Goal: Find specific page/section: Find specific page/section

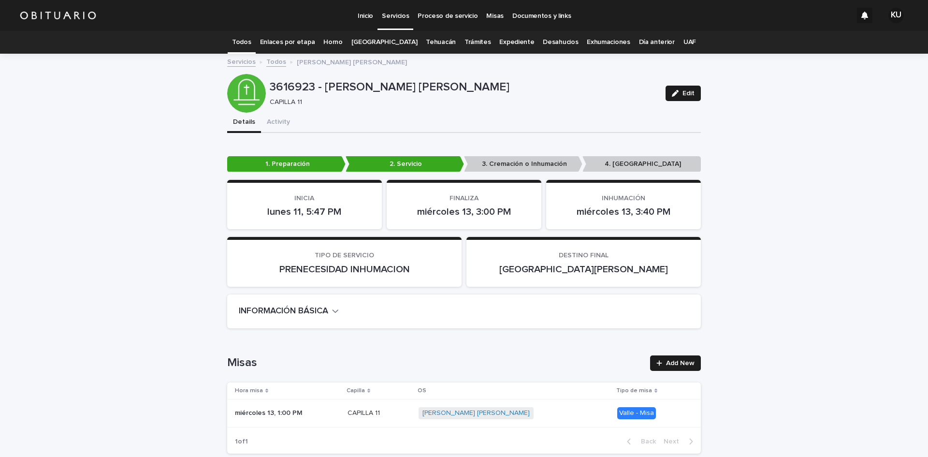
click at [386, 14] on p "Servicios" at bounding box center [395, 10] width 27 height 20
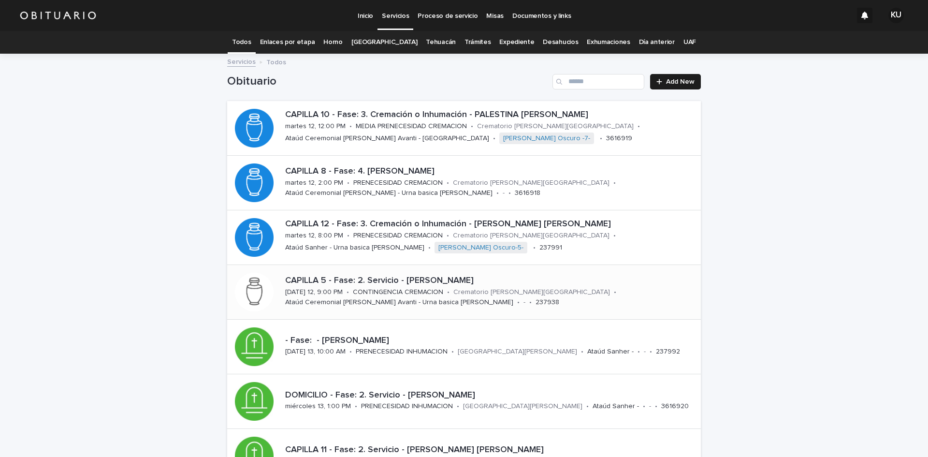
click at [587, 290] on div "CAPILLA 5 - Fase: 2. Servicio - [PERSON_NAME] [PERSON_NAME][DATE] 12, 9:00 PM •…" at bounding box center [491, 292] width 420 height 40
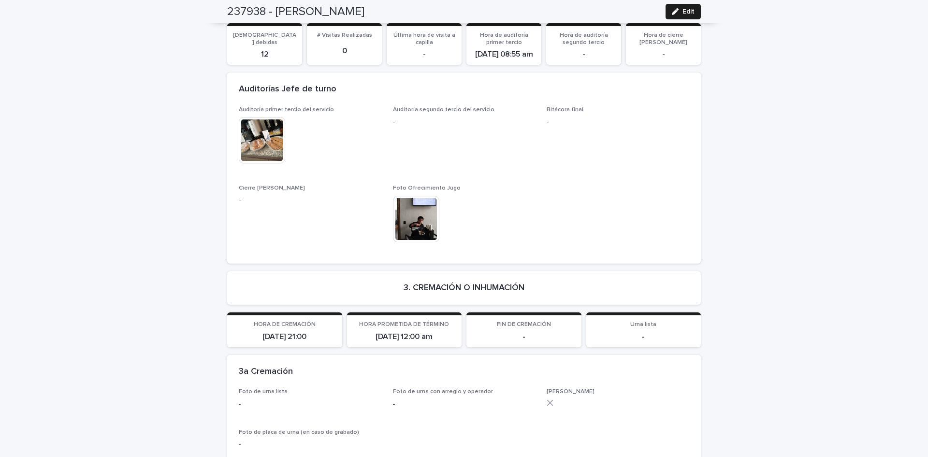
scroll to position [2129, 0]
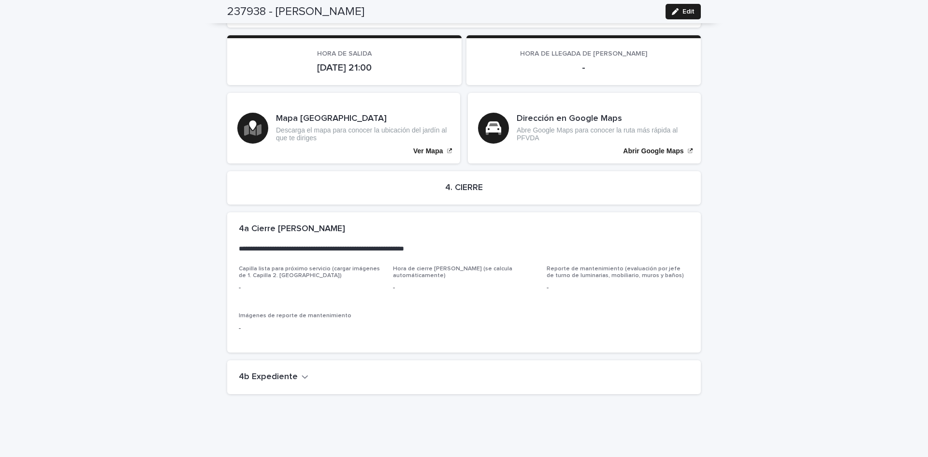
click at [302, 372] on icon "button" at bounding box center [305, 376] width 7 height 9
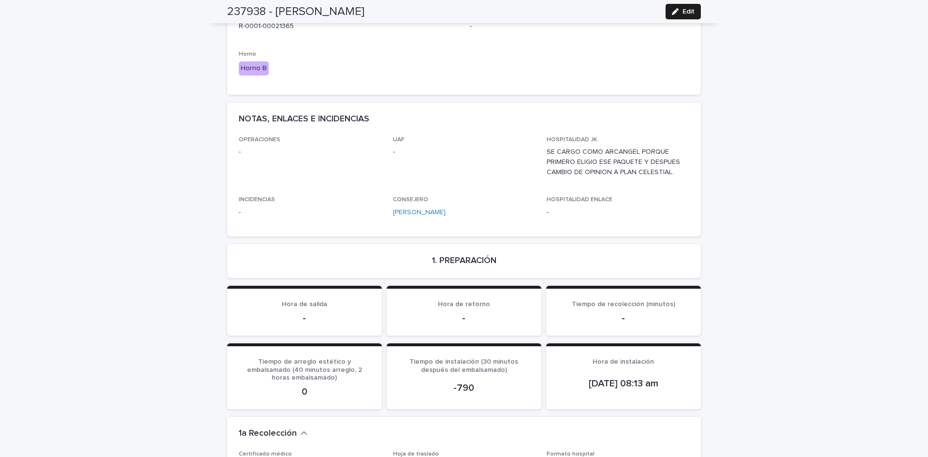
scroll to position [0, 0]
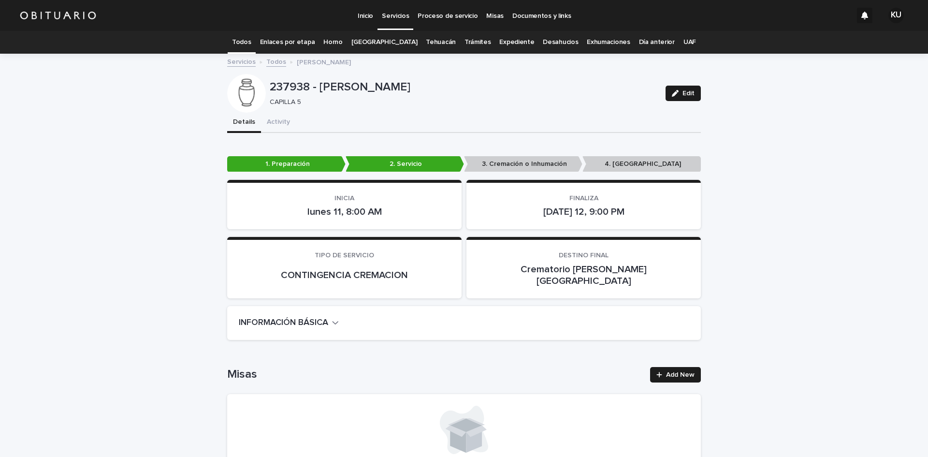
click at [394, 14] on p "Servicios" at bounding box center [395, 10] width 27 height 20
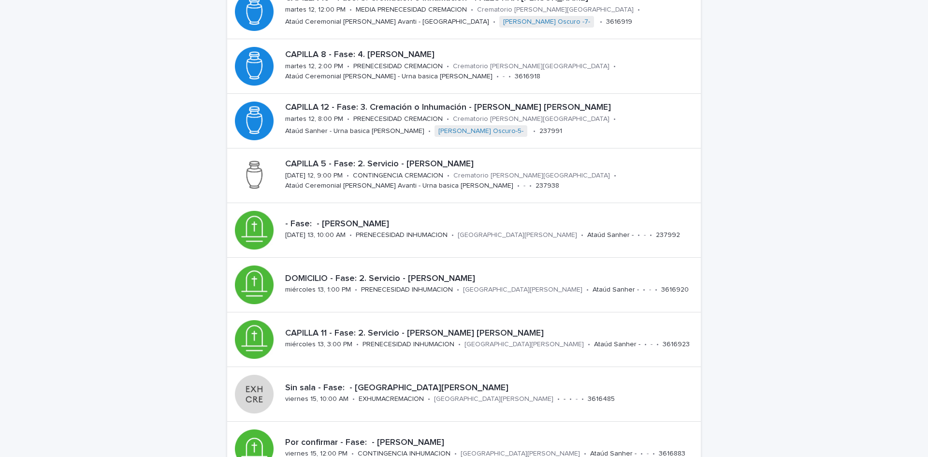
scroll to position [126, 0]
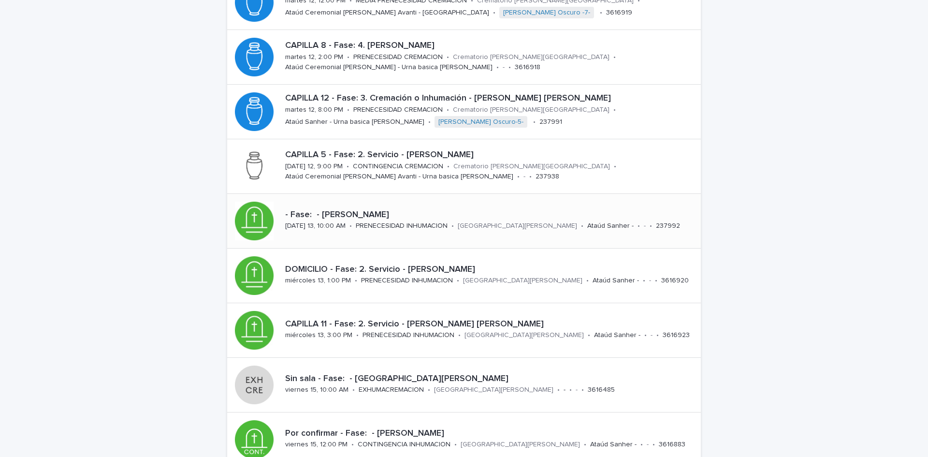
click at [471, 205] on div "- Fase: - [PERSON_NAME][DATE] 13, 10:00 AM • PRENECESIDAD INHUMACION • [GEOGRAP…" at bounding box center [464, 221] width 474 height 54
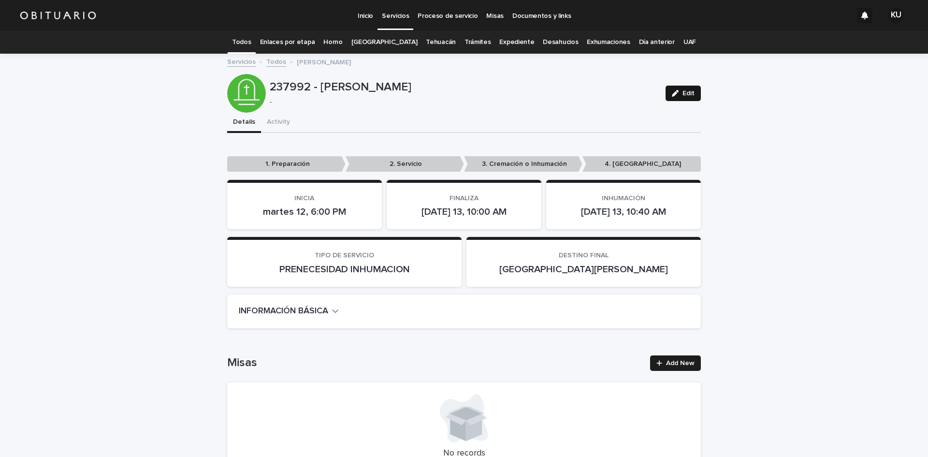
click at [684, 96] on span "Edit" at bounding box center [688, 93] width 12 height 7
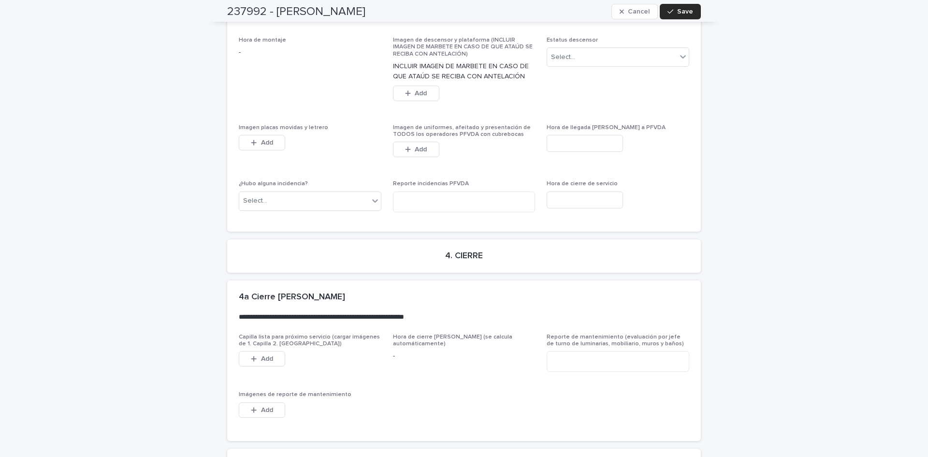
scroll to position [2311, 0]
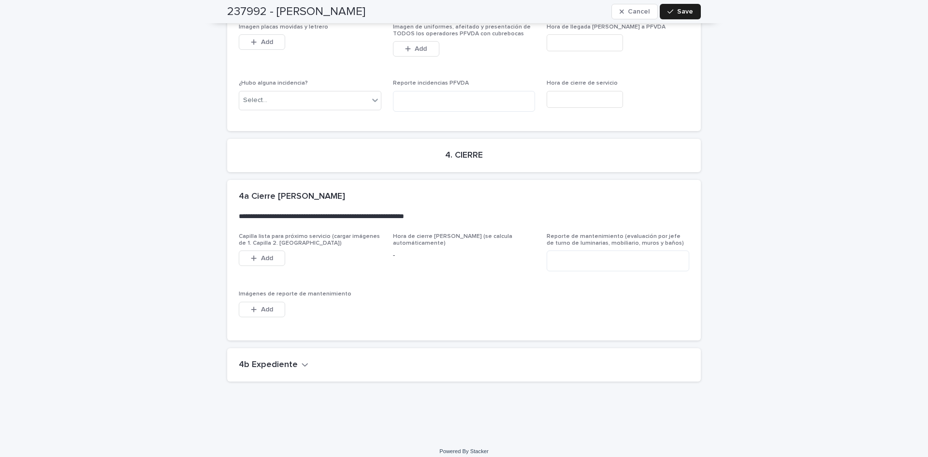
click at [302, 363] on icon "button" at bounding box center [305, 364] width 6 height 3
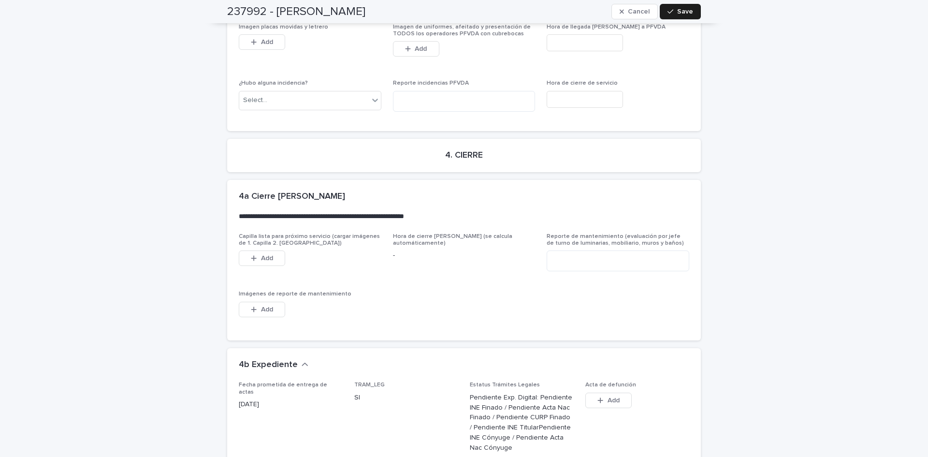
scroll to position [2656, 0]
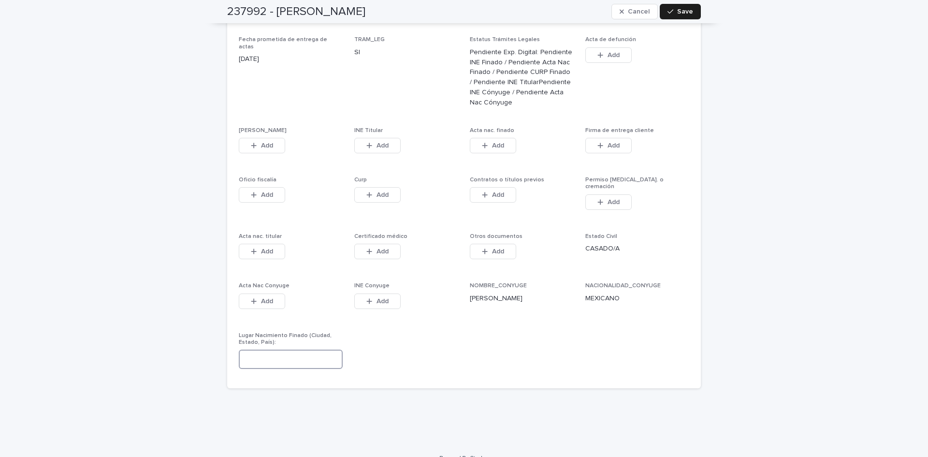
click at [307, 352] on input at bounding box center [291, 358] width 104 height 19
type input "**********"
click at [680, 13] on span "Save" at bounding box center [685, 11] width 16 height 7
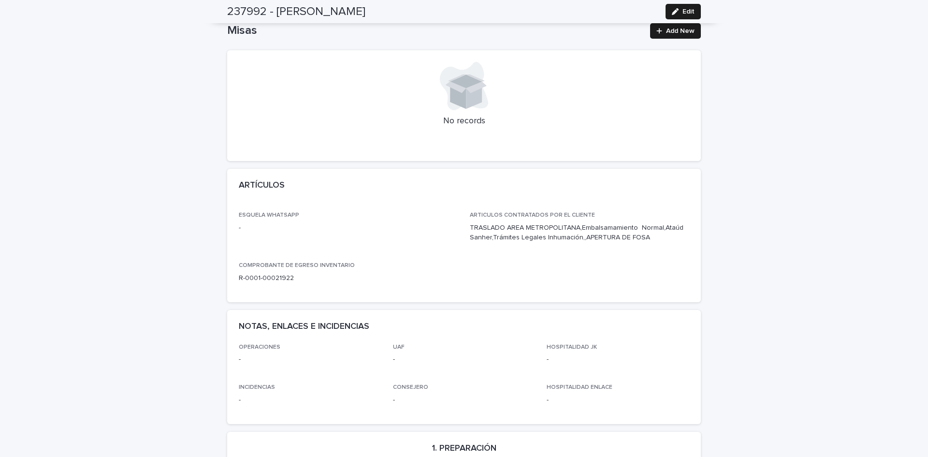
scroll to position [0, 0]
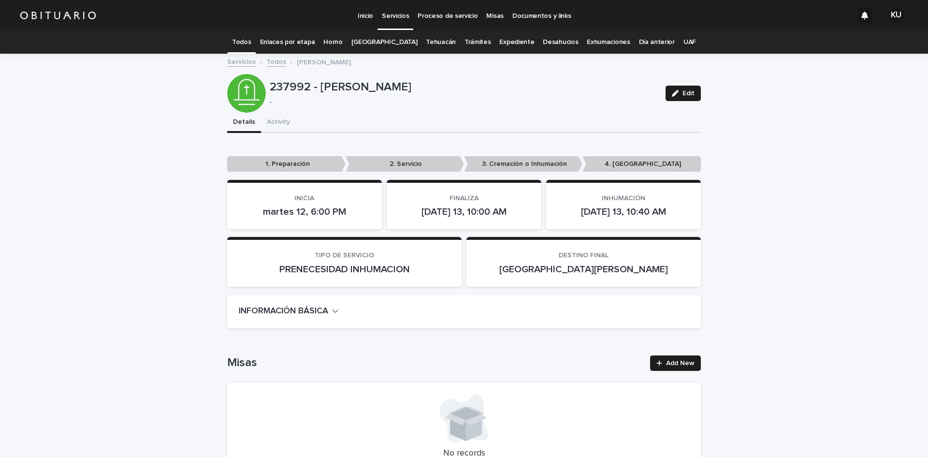
click at [388, 36] on link "[GEOGRAPHIC_DATA]" at bounding box center [384, 42] width 66 height 23
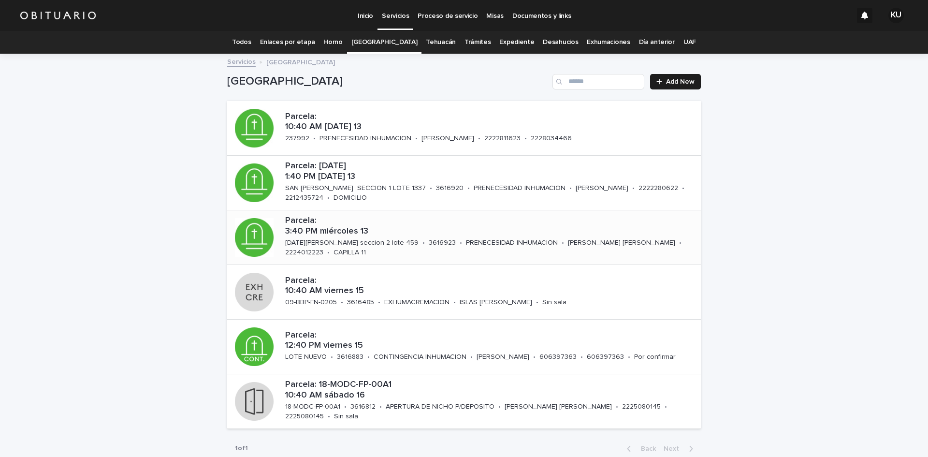
click at [465, 229] on p "Parcela: 3:40 PM miércoles 13" at bounding box center [491, 226] width 412 height 21
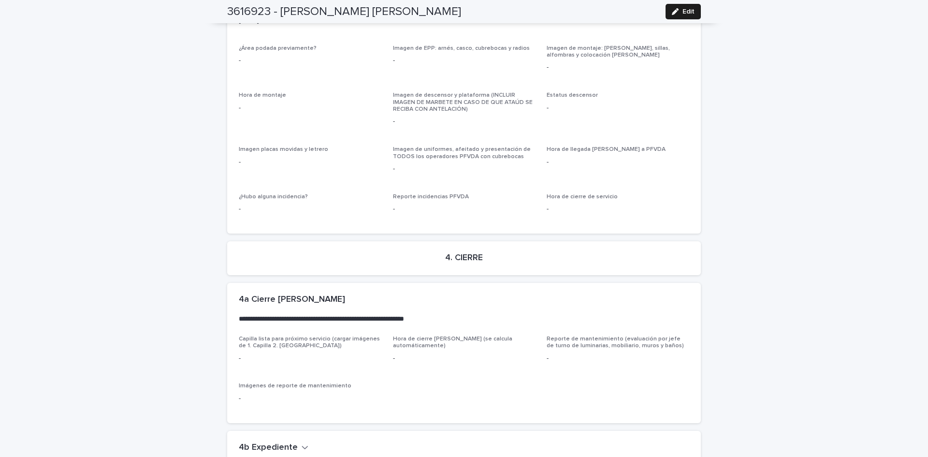
scroll to position [2383, 0]
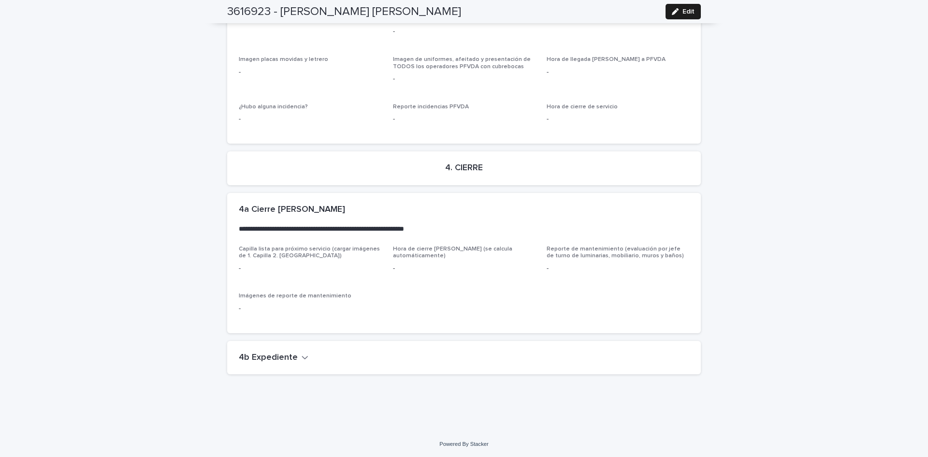
click at [302, 353] on icon "button" at bounding box center [305, 357] width 7 height 9
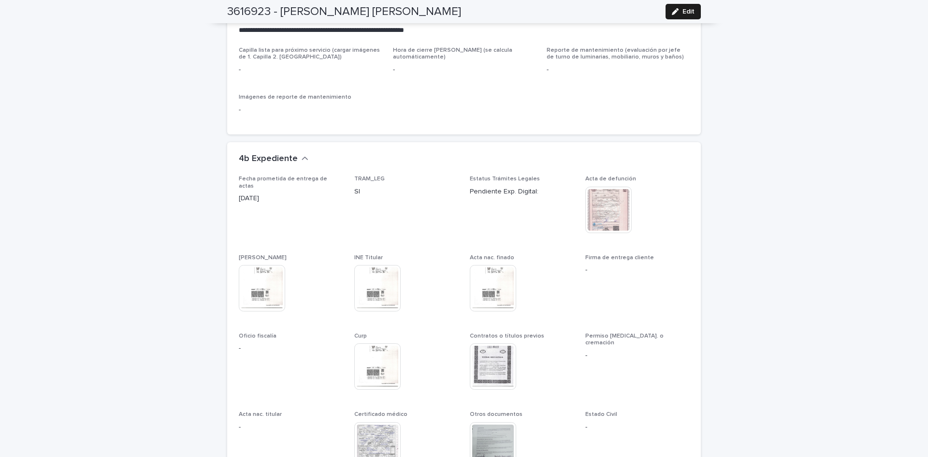
scroll to position [2585, 0]
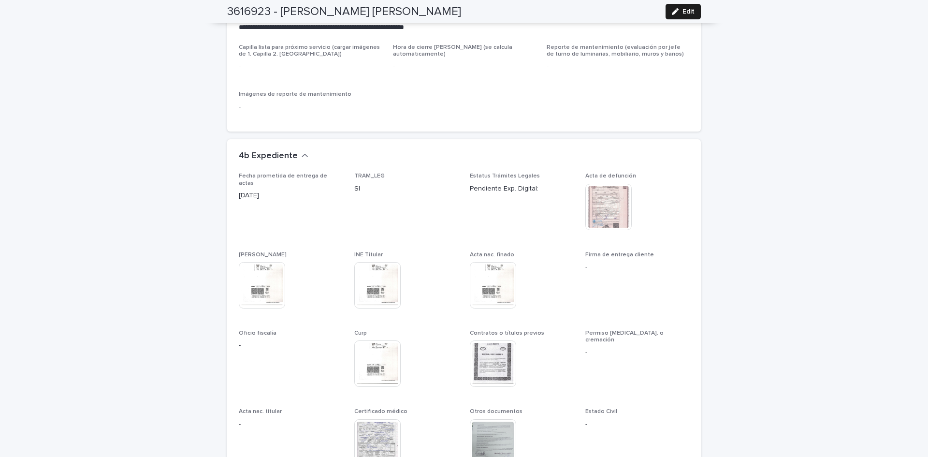
click at [477, 355] on img at bounding box center [493, 363] width 46 height 46
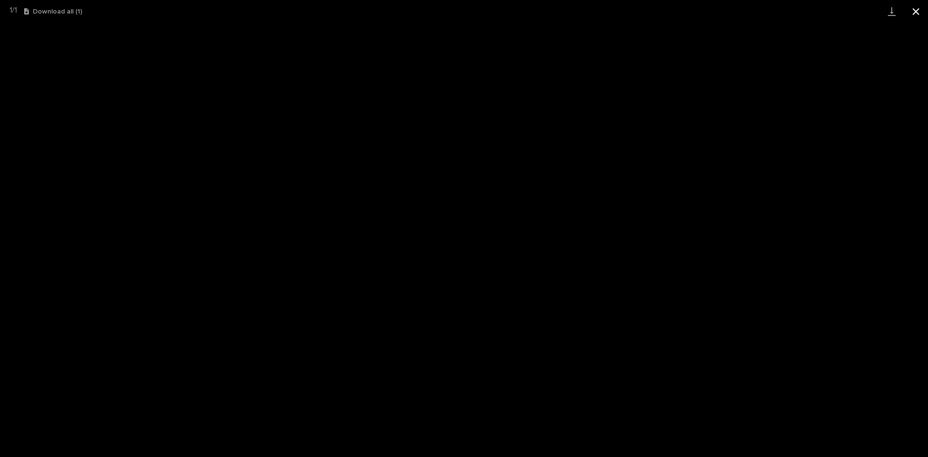
click at [915, 14] on button "Close gallery" at bounding box center [916, 11] width 24 height 23
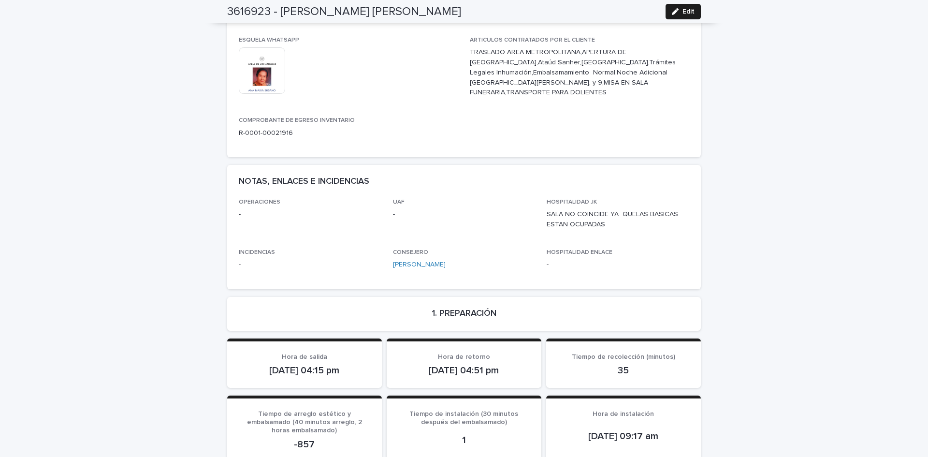
scroll to position [7, 0]
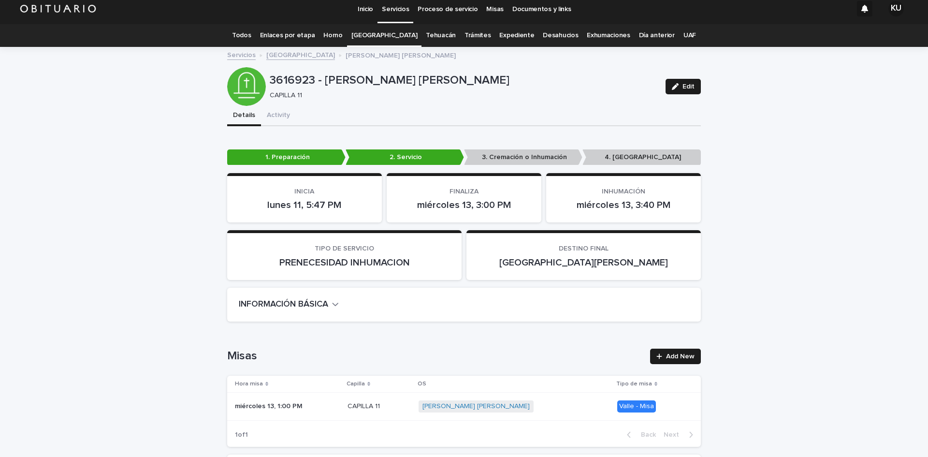
click at [397, 31] on link "[GEOGRAPHIC_DATA]" at bounding box center [384, 35] width 66 height 23
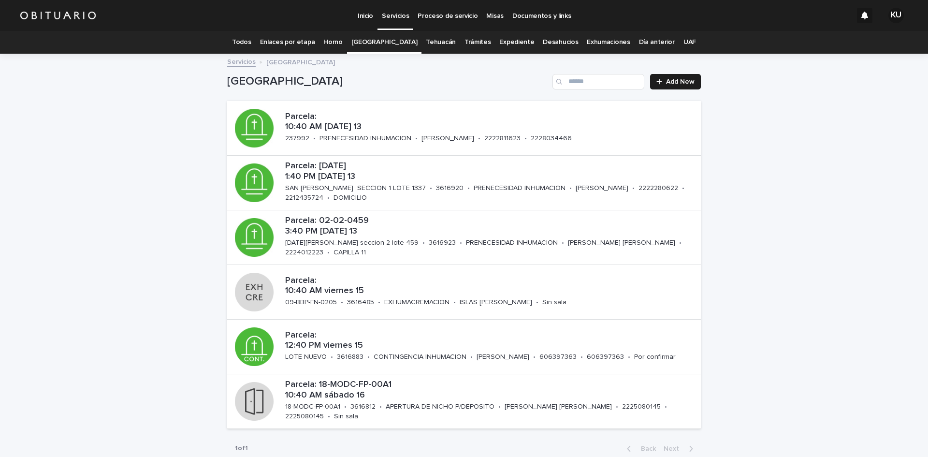
click at [499, 42] on link "Expediente" at bounding box center [516, 42] width 35 height 23
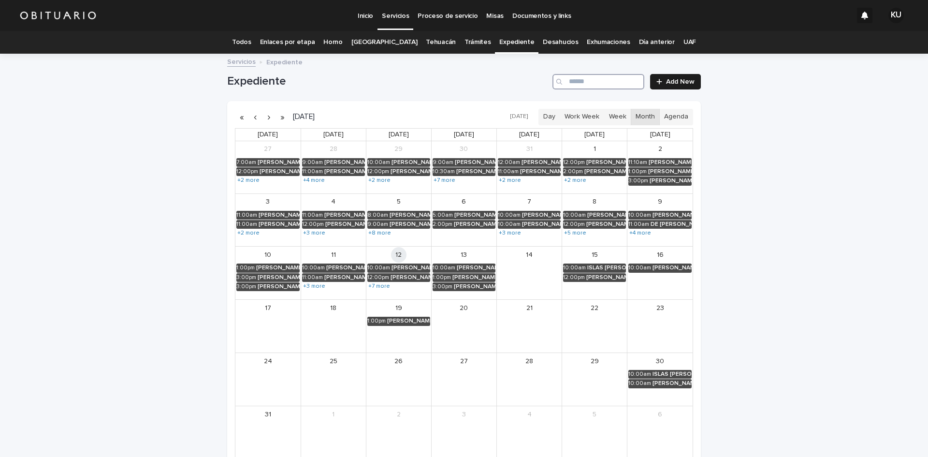
click at [572, 82] on input "Search" at bounding box center [598, 81] width 92 height 15
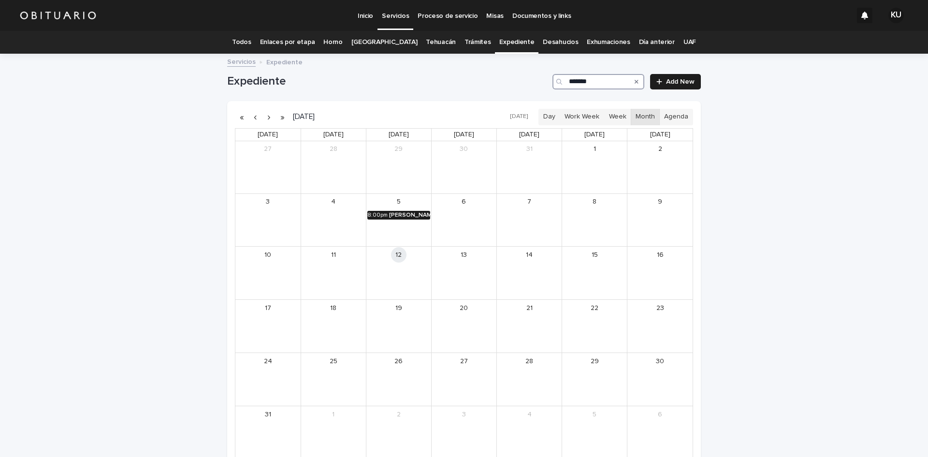
click at [390, 213] on div "[PERSON_NAME]" at bounding box center [409, 215] width 41 height 7
type input "*******"
click at [390, 234] on button "See Details" at bounding box center [395, 229] width 130 height 16
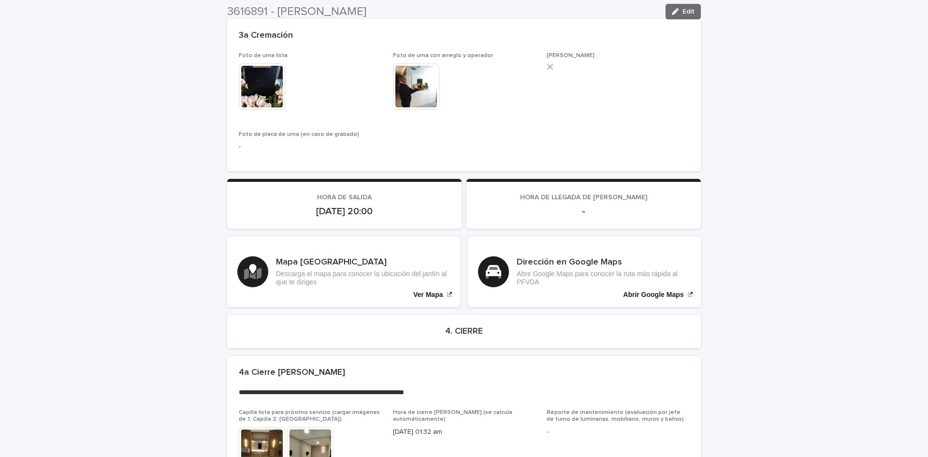
scroll to position [2243, 0]
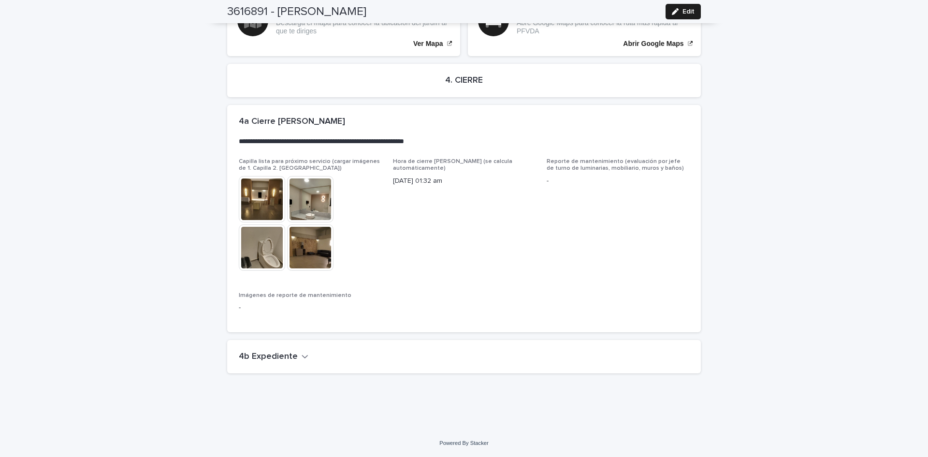
click at [302, 356] on icon "button" at bounding box center [305, 356] width 7 height 9
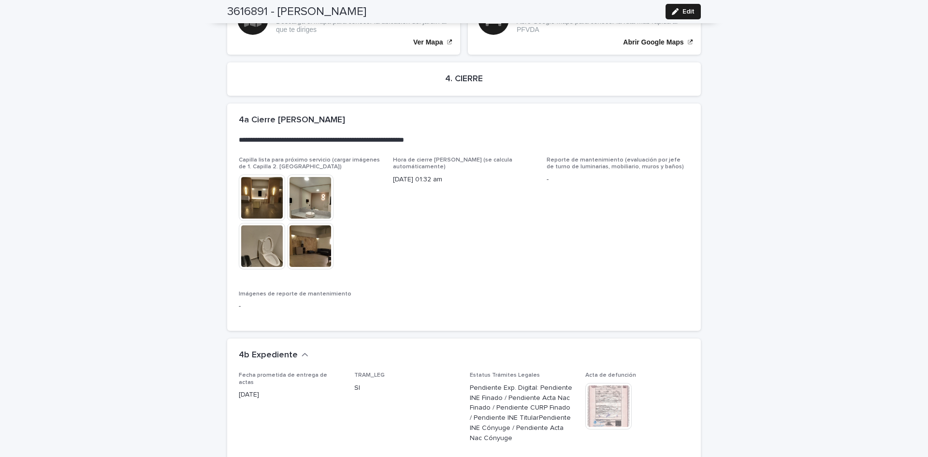
scroll to position [2617, 0]
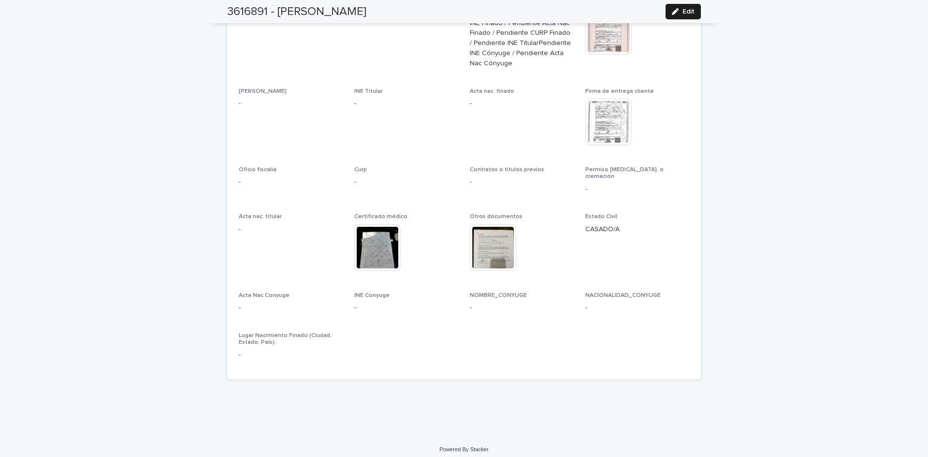
click at [495, 236] on img at bounding box center [493, 247] width 46 height 46
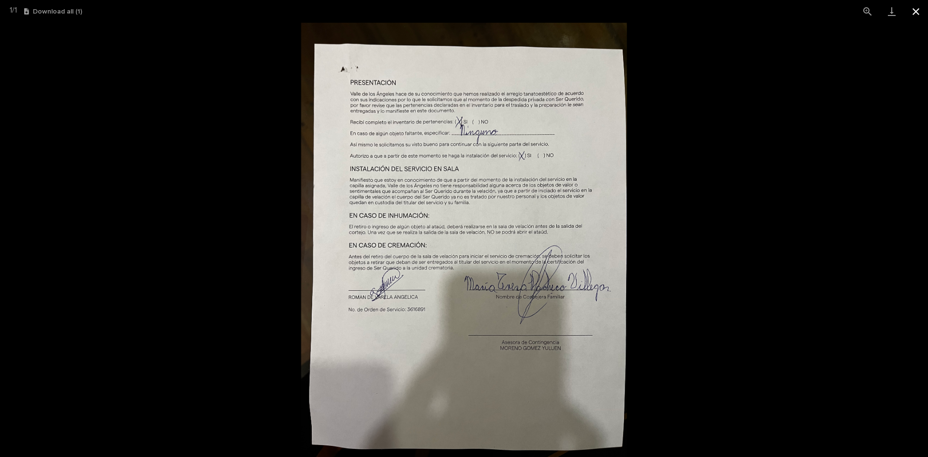
click at [919, 13] on button "Close gallery" at bounding box center [916, 11] width 24 height 23
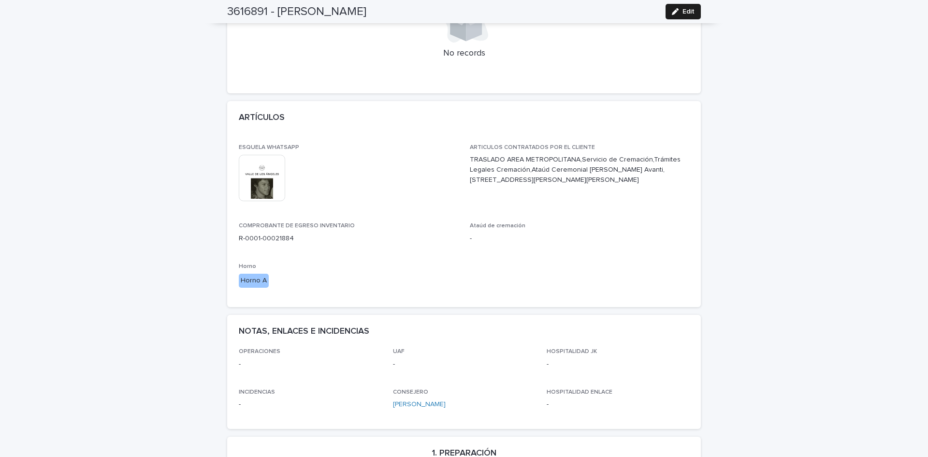
scroll to position [0, 0]
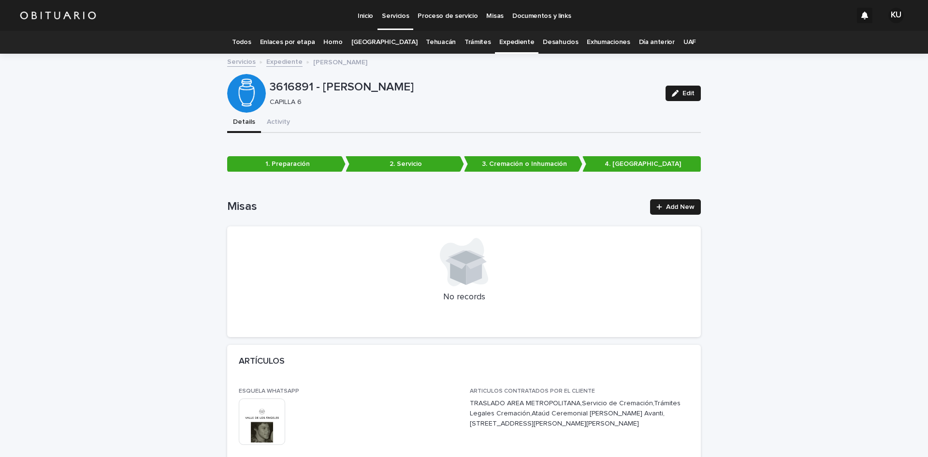
click at [391, 15] on p "Servicios" at bounding box center [395, 10] width 27 height 20
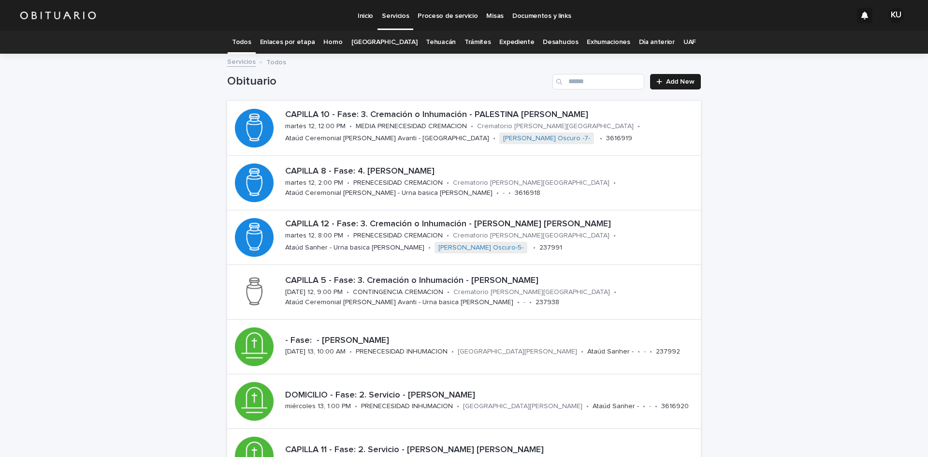
click at [502, 41] on link "Expediente" at bounding box center [516, 42] width 35 height 23
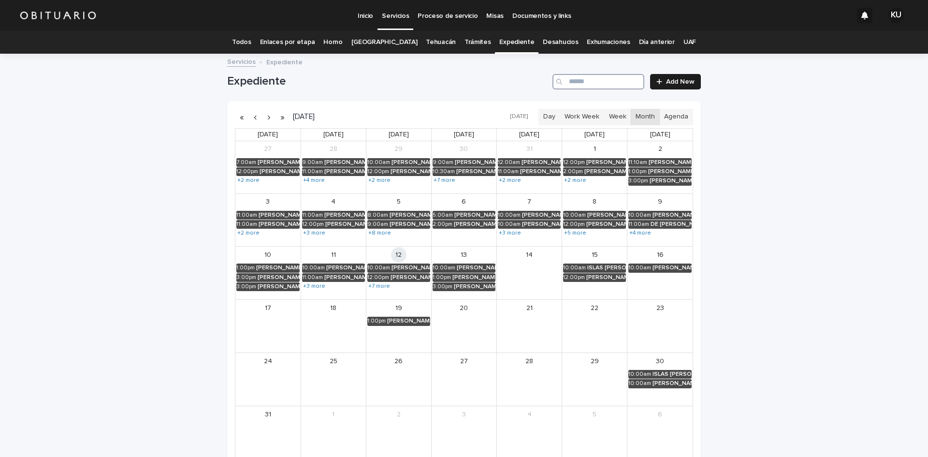
click at [569, 79] on input "Search" at bounding box center [598, 81] width 92 height 15
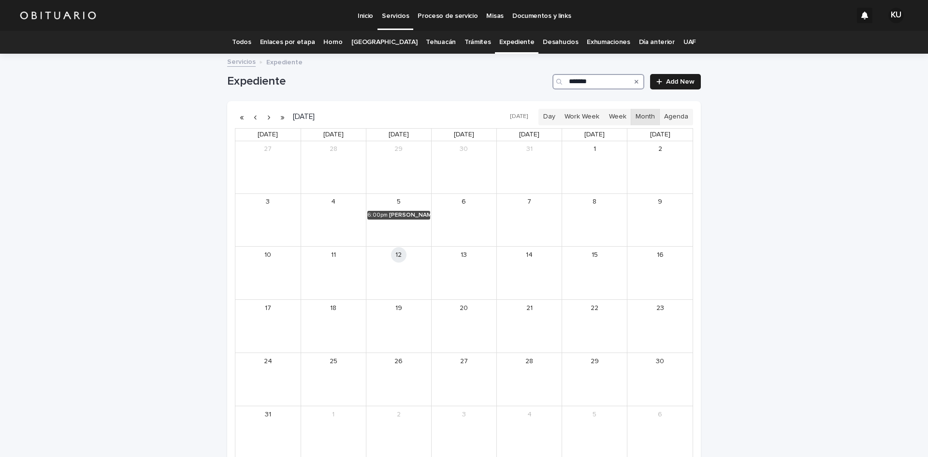
click at [393, 209] on link "5" at bounding box center [398, 201] width 15 height 15
click at [393, 216] on div "[PERSON_NAME] Y [PERSON_NAME]" at bounding box center [409, 215] width 41 height 7
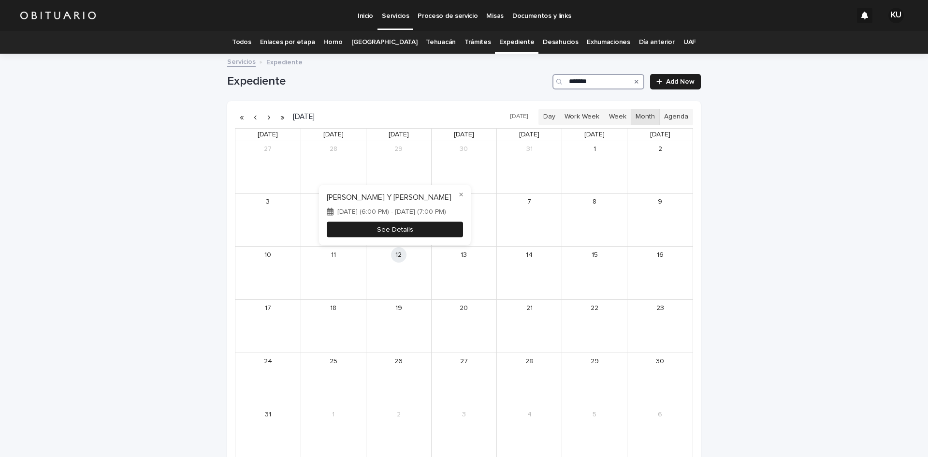
type input "*******"
click at [397, 225] on button "See Details" at bounding box center [395, 229] width 136 height 16
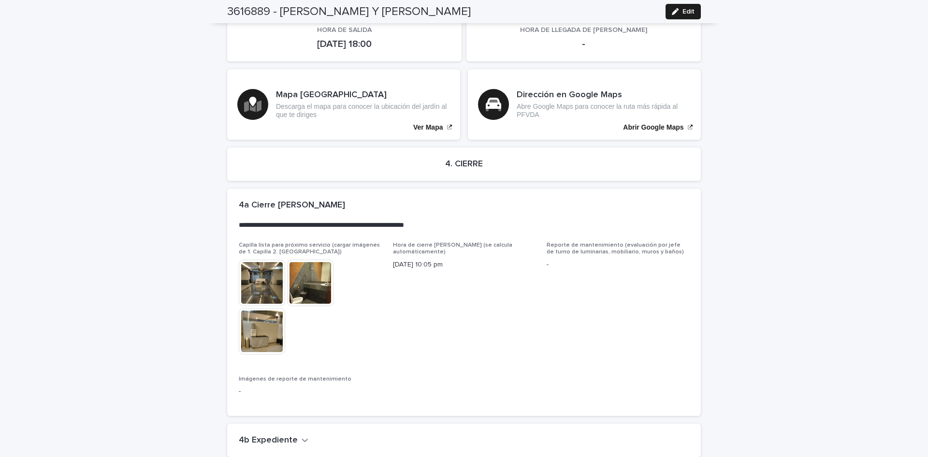
scroll to position [2218, 0]
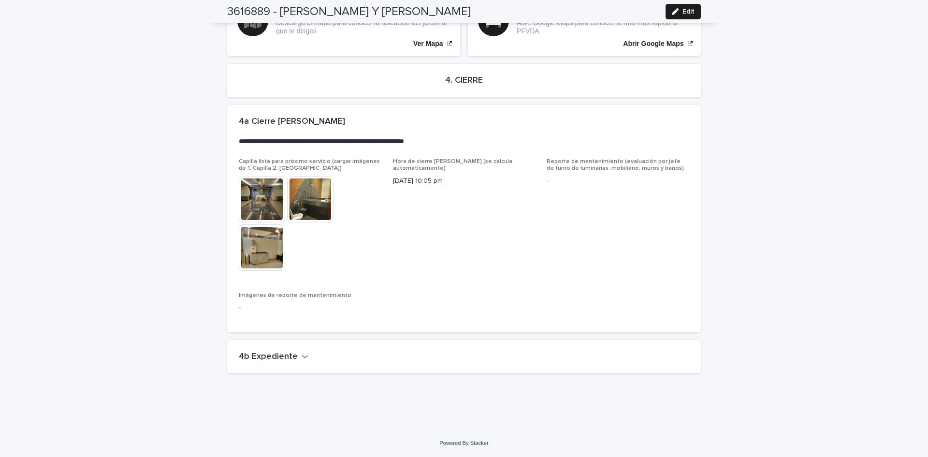
click at [302, 355] on icon "button" at bounding box center [305, 356] width 7 height 9
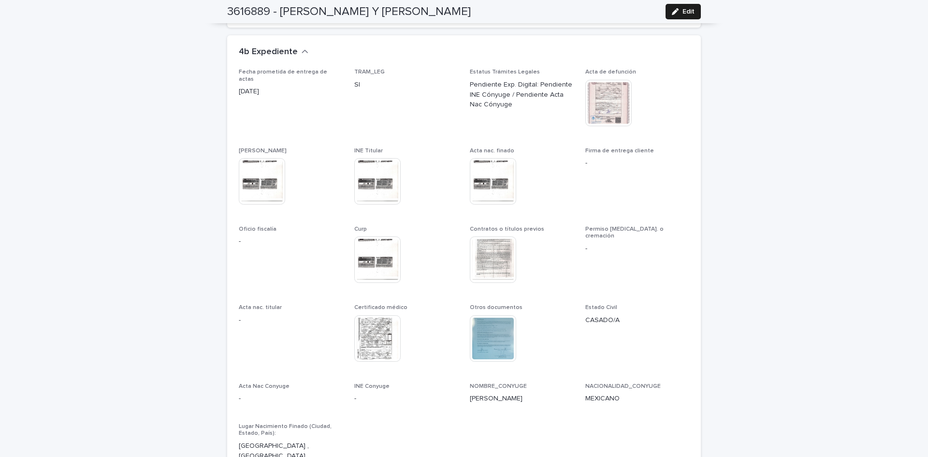
scroll to position [2527, 0]
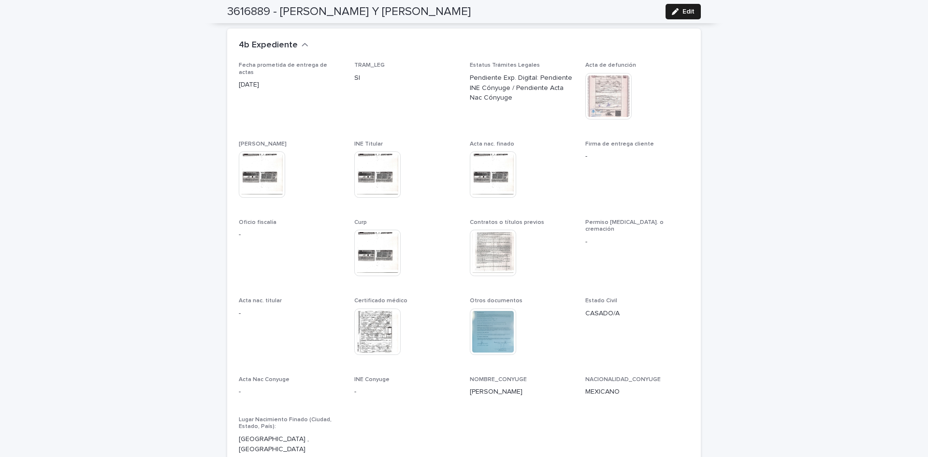
click at [370, 179] on img at bounding box center [377, 174] width 46 height 46
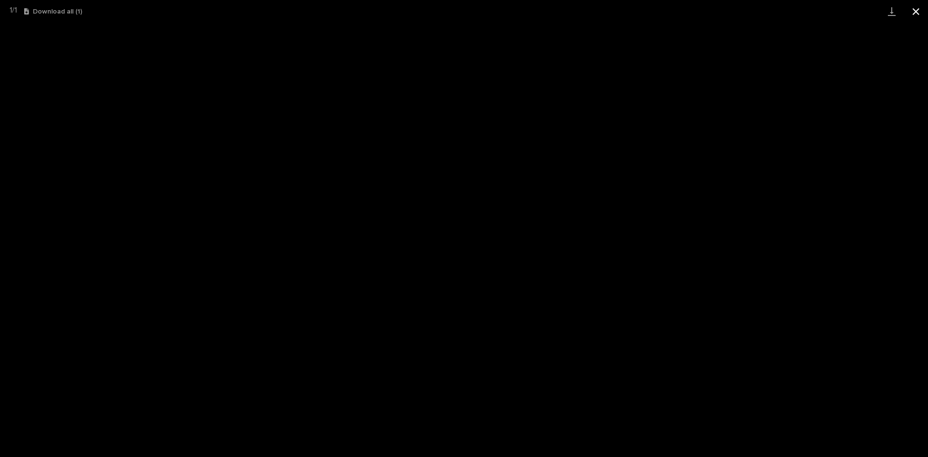
click at [914, 11] on button "Close gallery" at bounding box center [916, 11] width 24 height 23
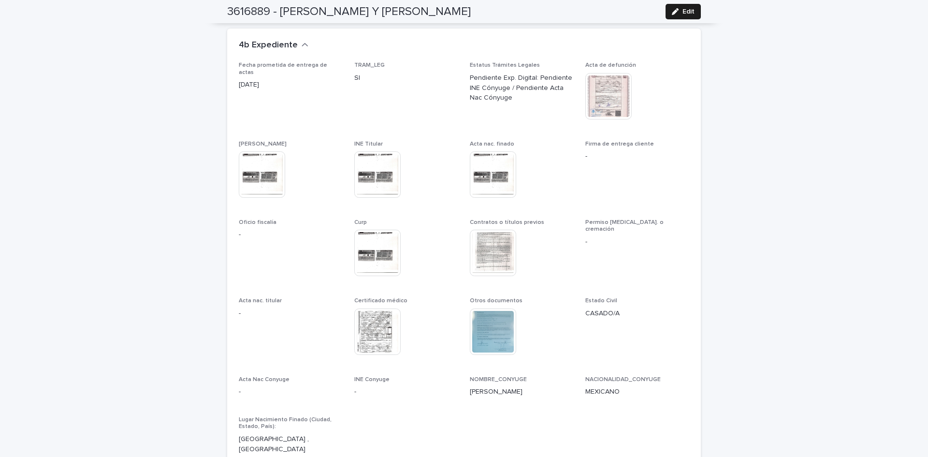
click at [604, 94] on img at bounding box center [608, 96] width 46 height 46
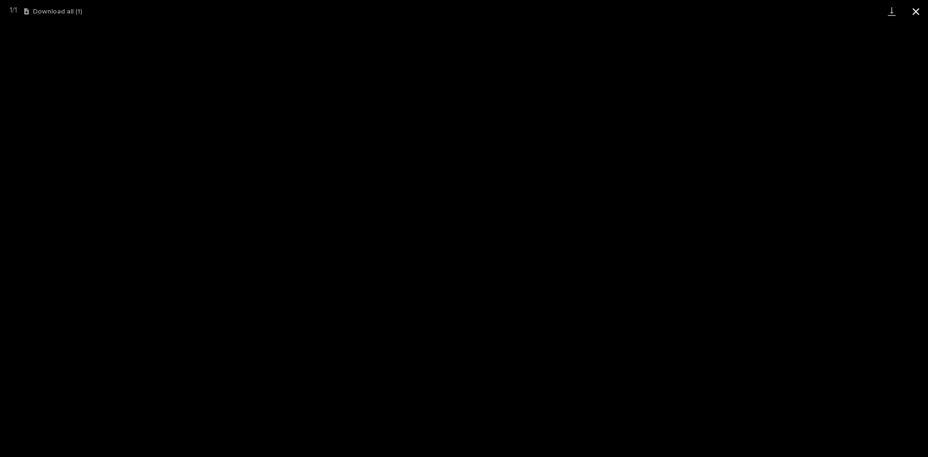
click at [922, 13] on button "Close gallery" at bounding box center [916, 11] width 24 height 23
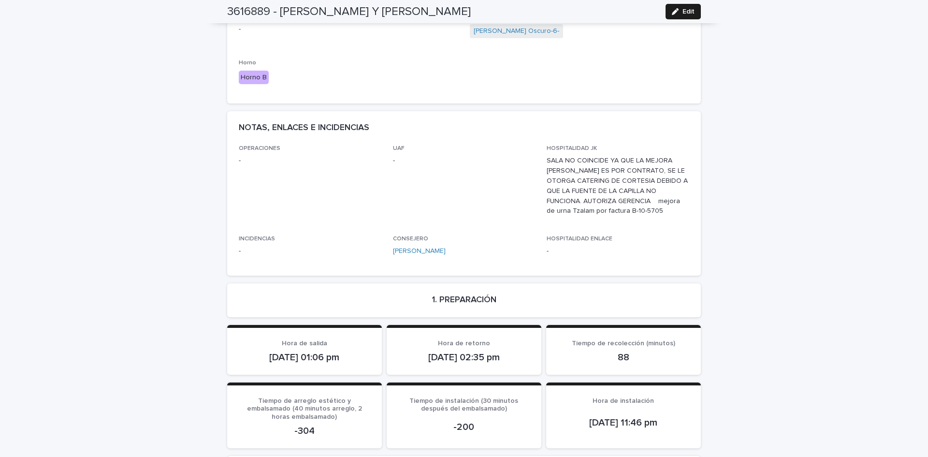
scroll to position [0, 0]
